Goal: Information Seeking & Learning: Check status

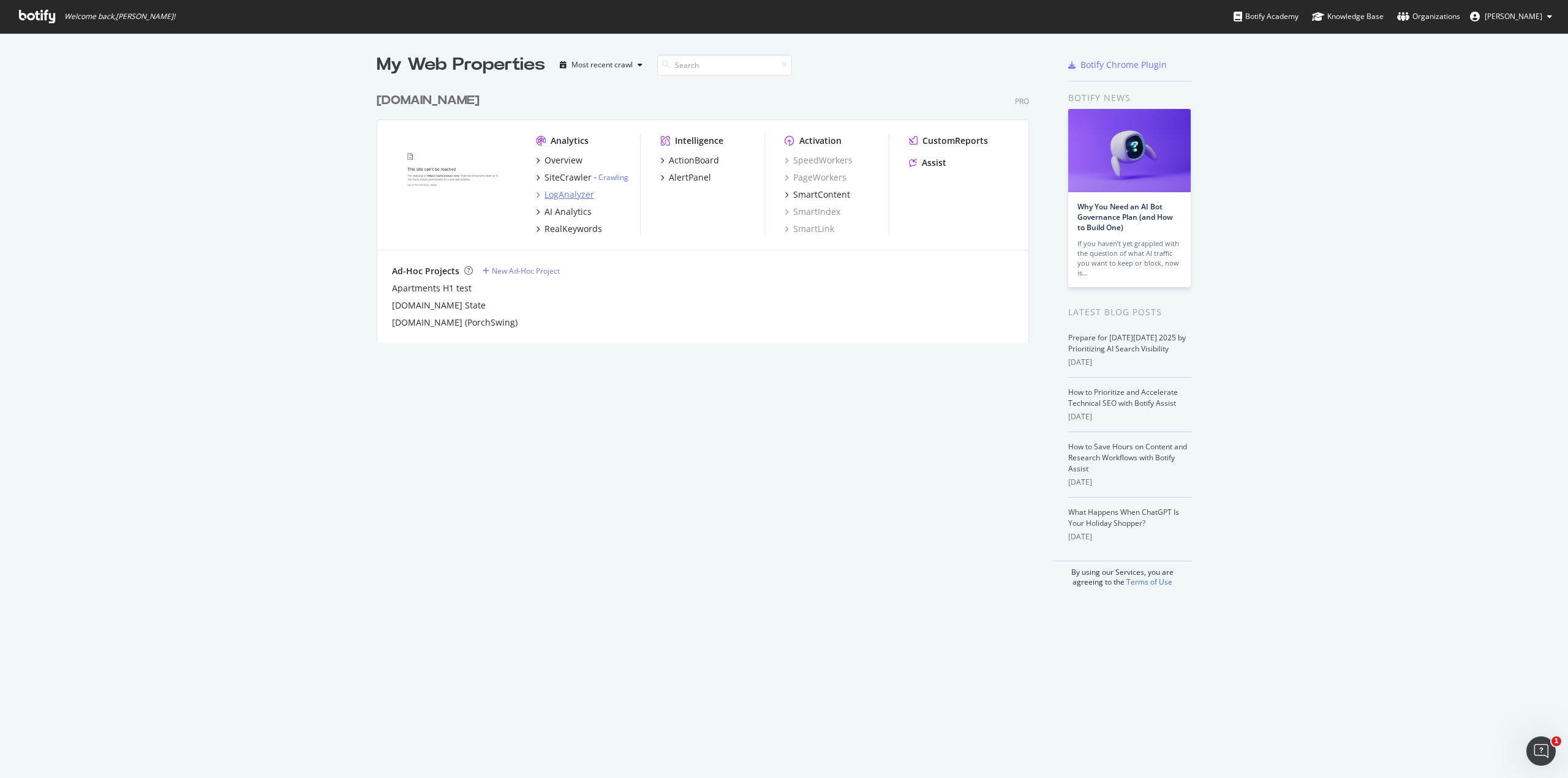
click at [547, 195] on div "LogAnalyzer" at bounding box center [569, 194] width 49 height 12
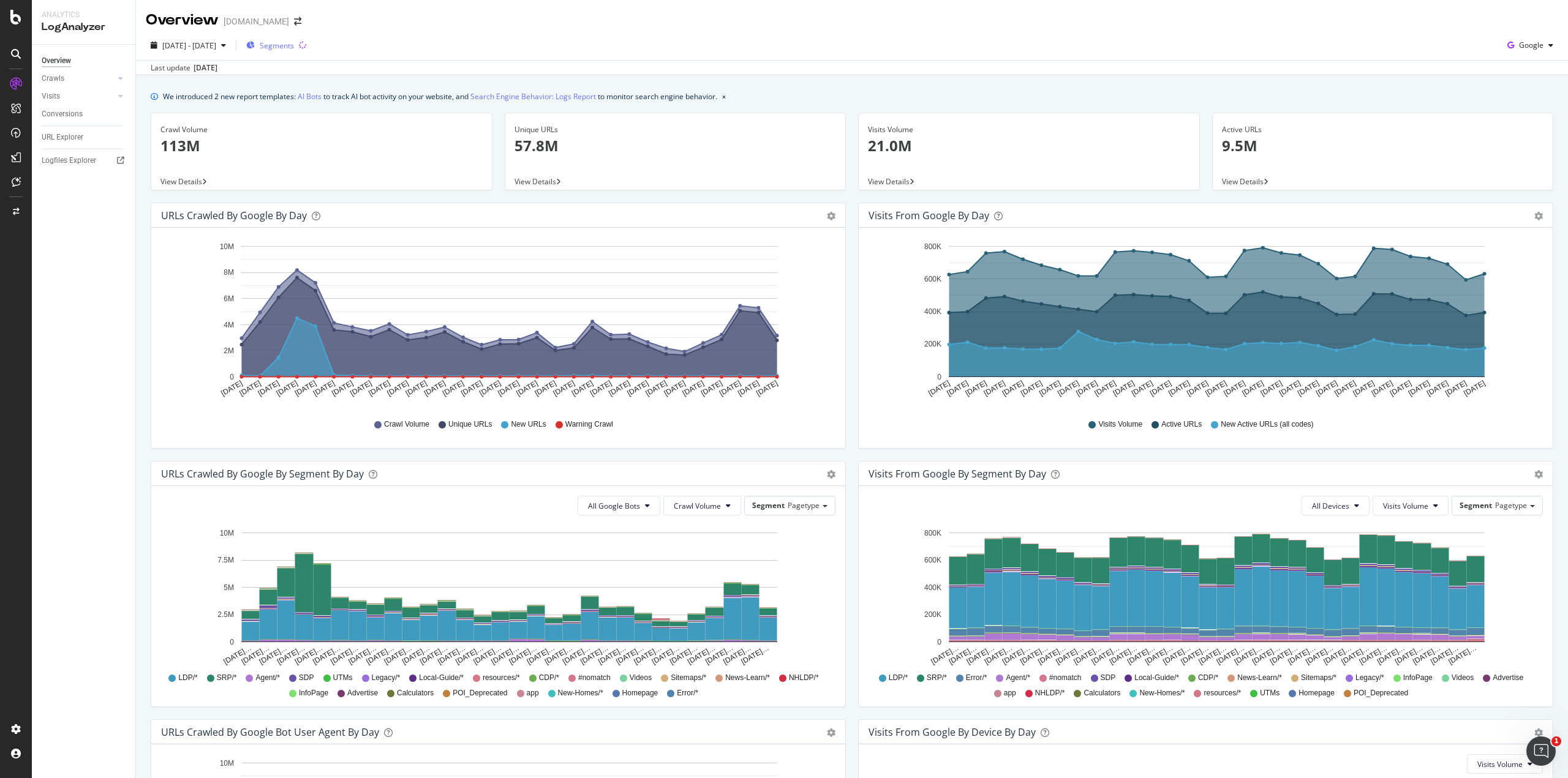
click at [294, 43] on span "Segments" at bounding box center [276, 46] width 34 height 11
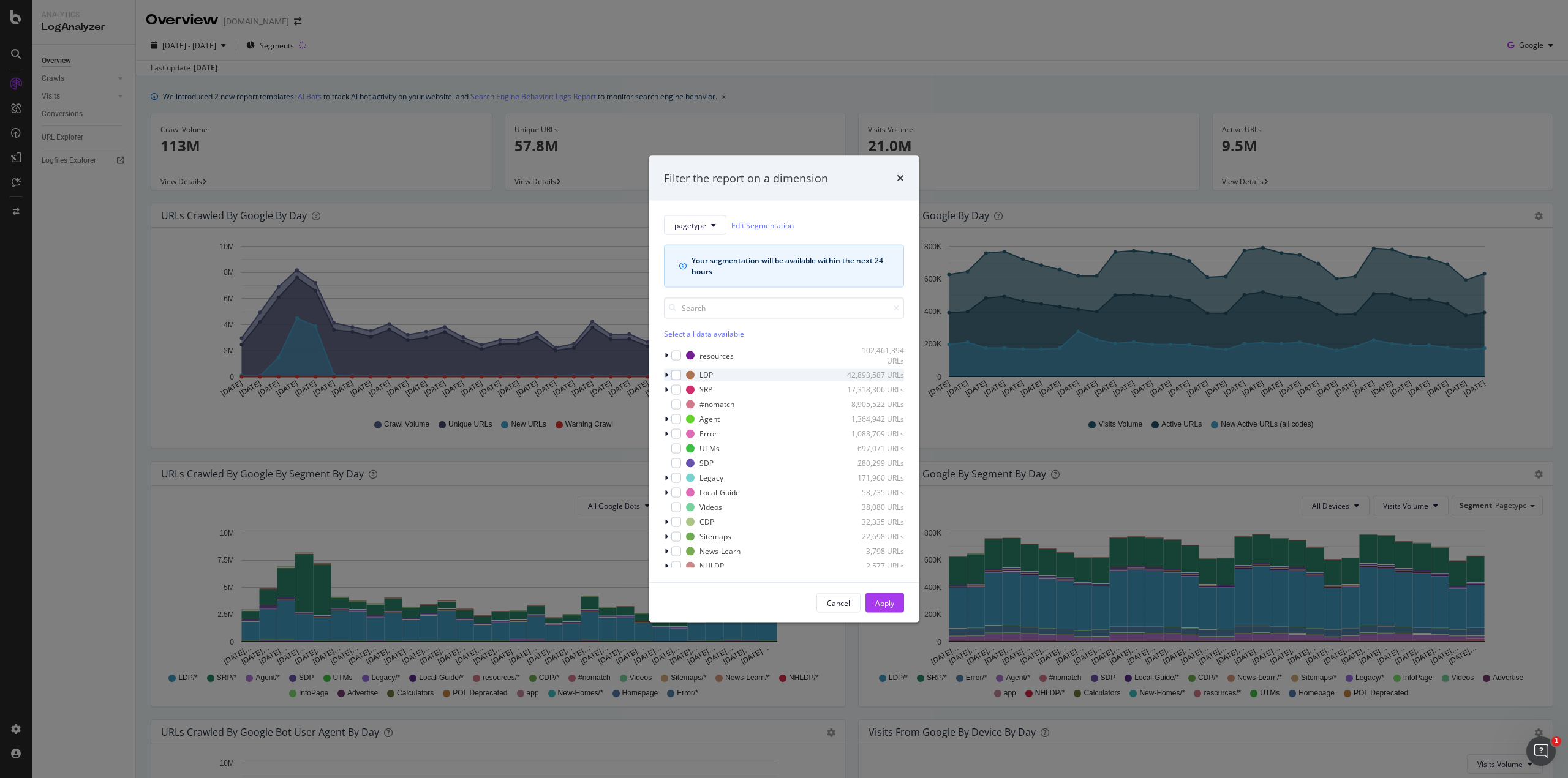
click at [668, 376] on div "modal" at bounding box center [667, 375] width 8 height 12
click at [677, 375] on div "modal" at bounding box center [676, 374] width 10 height 10
click at [886, 601] on div "Apply" at bounding box center [884, 603] width 19 height 11
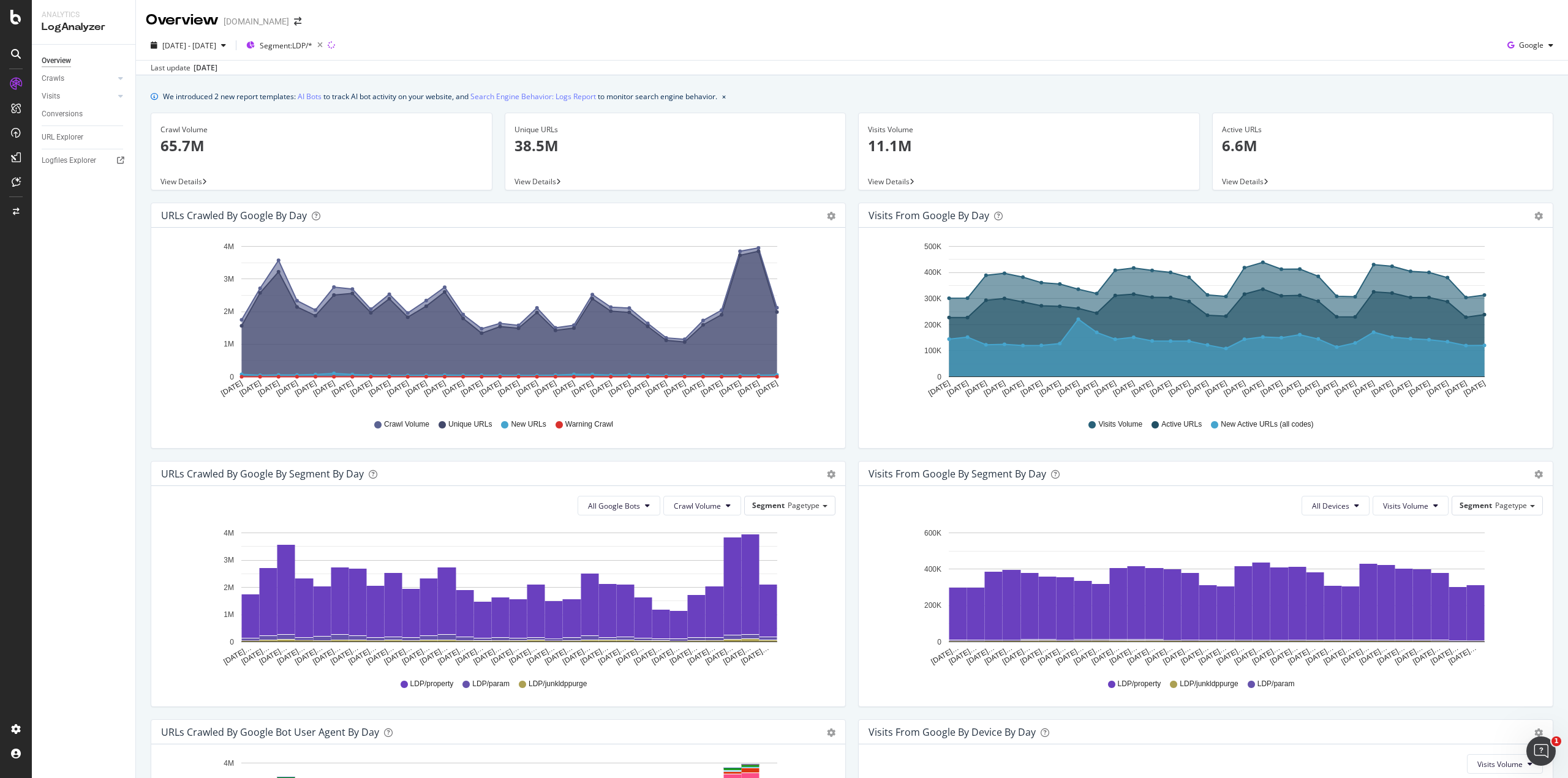
click at [168, 182] on span "View Details" at bounding box center [181, 181] width 42 height 11
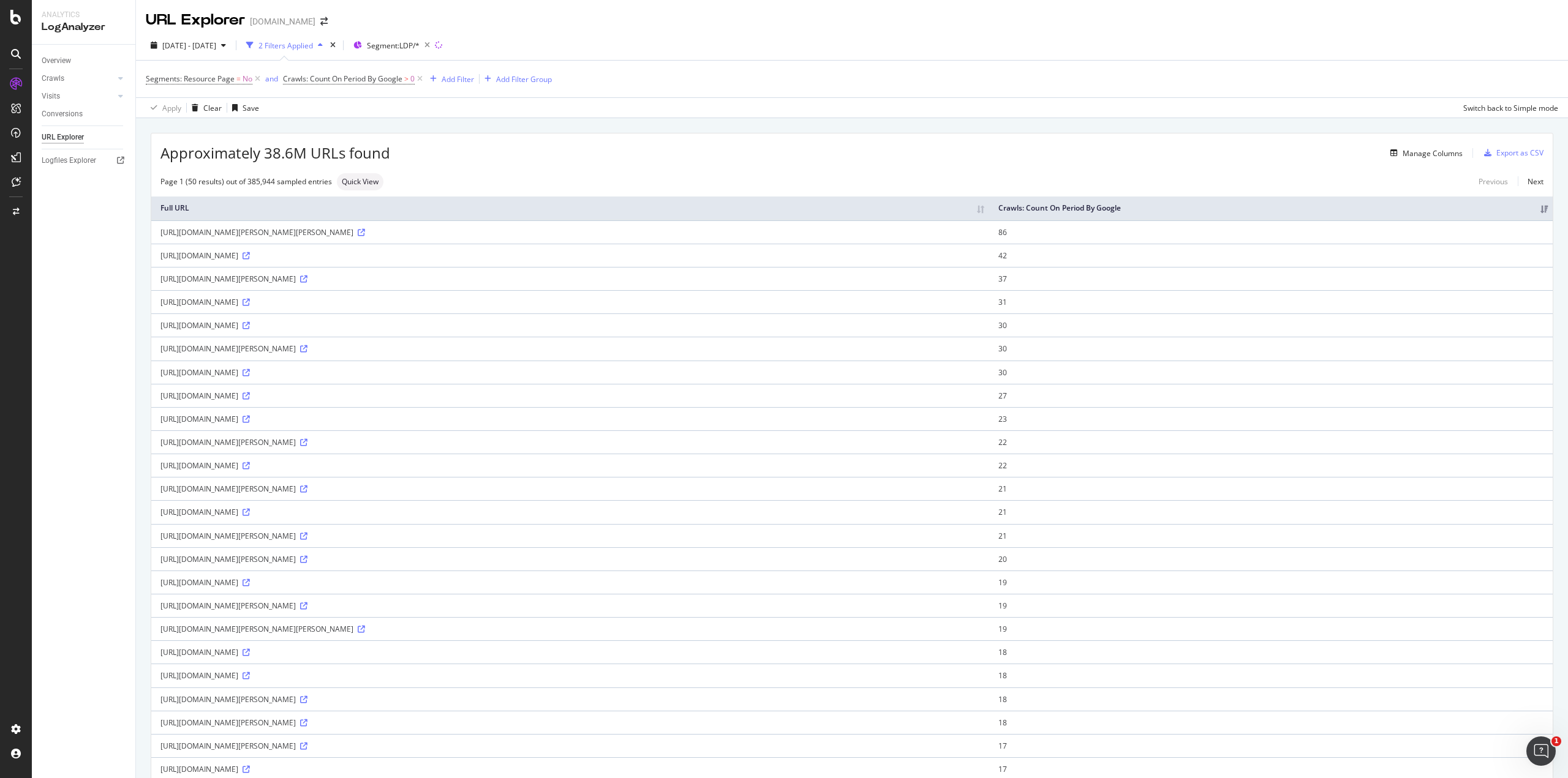
drag, startPoint x: 506, startPoint y: 302, endPoint x: 418, endPoint y: 308, distance: 88.2
click at [418, 308] on td "[URL][DOMAIN_NAME]" at bounding box center [569, 301] width 838 height 24
drag, startPoint x: 491, startPoint y: 376, endPoint x: 585, endPoint y: 374, distance: 94.0
click at [585, 374] on div "[URL][DOMAIN_NAME]" at bounding box center [569, 373] width 819 height 11
drag, startPoint x: 584, startPoint y: 559, endPoint x: 159, endPoint y: 559, distance: 425.0
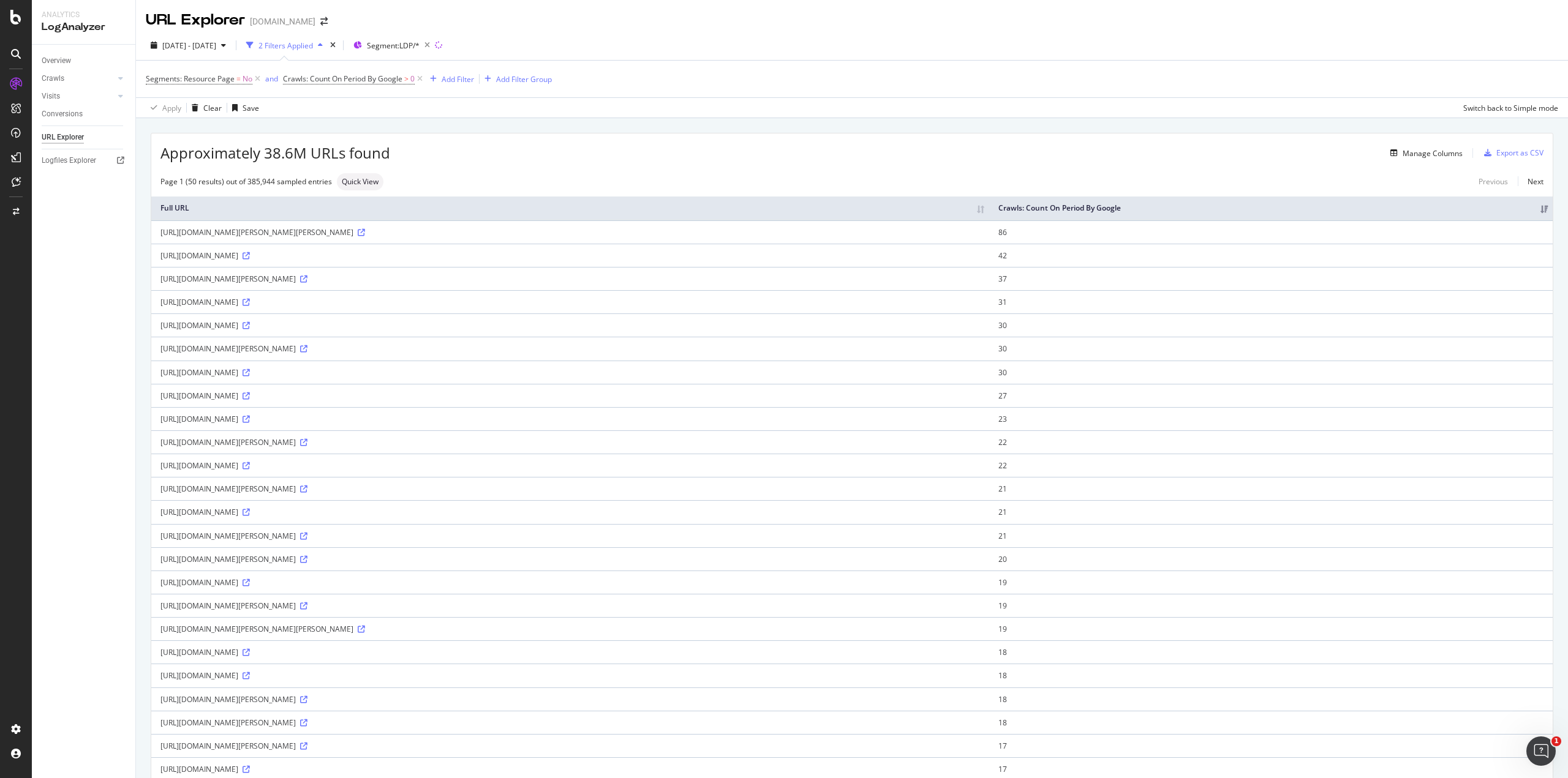
click at [159, 559] on td "[URL][DOMAIN_NAME][PERSON_NAME]" at bounding box center [569, 559] width 838 height 24
copy div "[URL][DOMAIN_NAME][PERSON_NAME]"
